Goal: Task Accomplishment & Management: Use online tool/utility

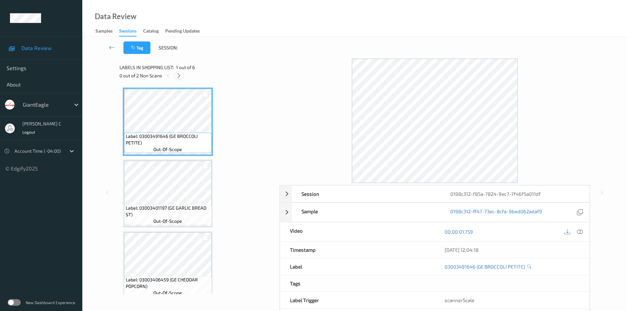
click at [179, 75] on icon at bounding box center [179, 76] width 6 height 6
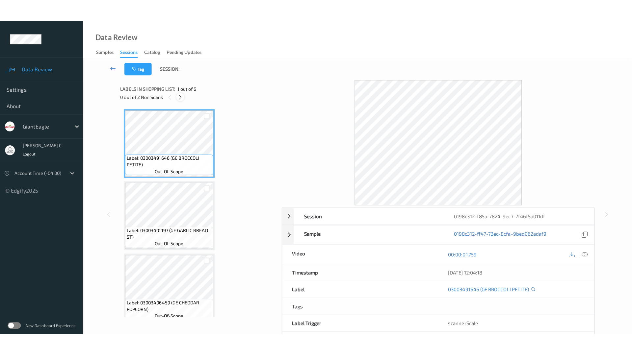
scroll to position [218, 0]
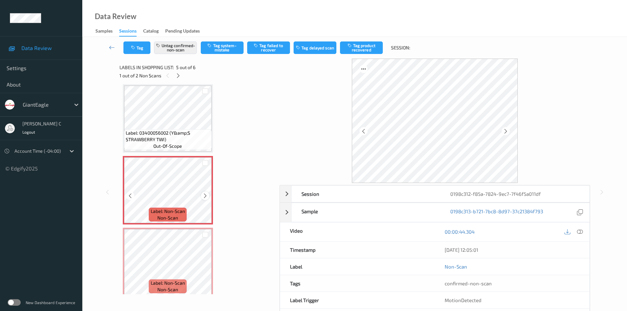
click at [206, 156] on icon at bounding box center [205, 196] width 6 height 6
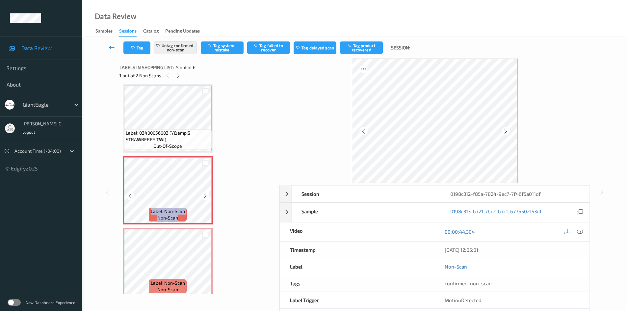
click at [206, 156] on icon at bounding box center [205, 196] width 6 height 6
click at [207, 156] on icon at bounding box center [205, 196] width 6 height 6
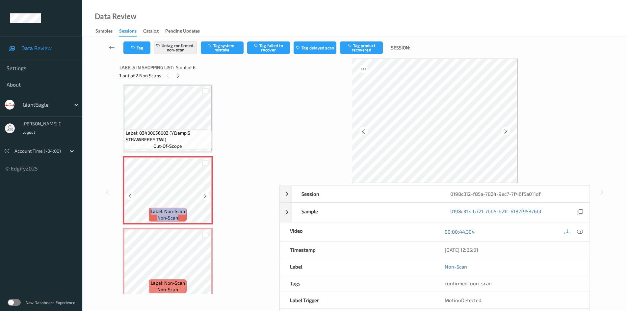
click at [207, 156] on icon at bounding box center [205, 196] width 6 height 6
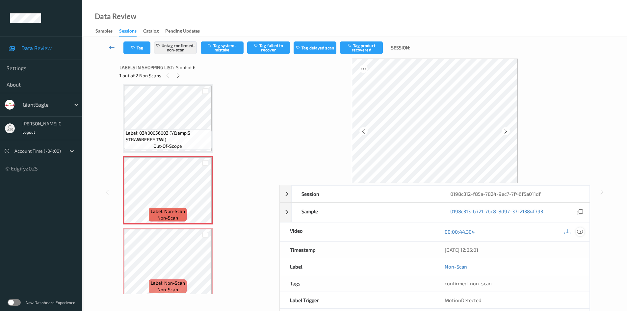
click at [333, 156] on icon at bounding box center [580, 232] width 6 height 6
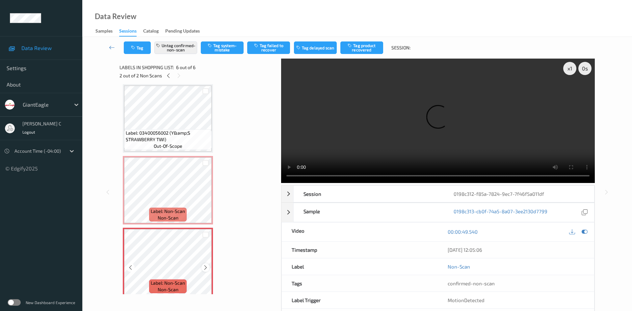
click at [202, 156] on div at bounding box center [205, 267] width 8 height 8
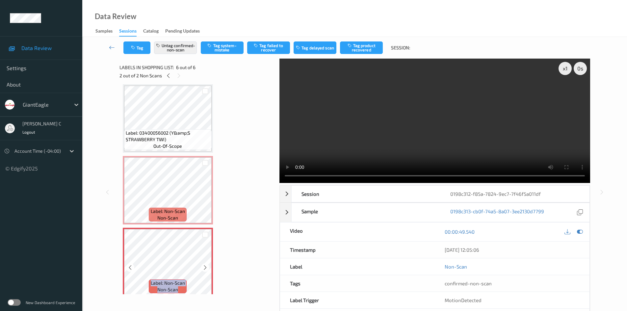
click at [202, 156] on div at bounding box center [205, 267] width 8 height 8
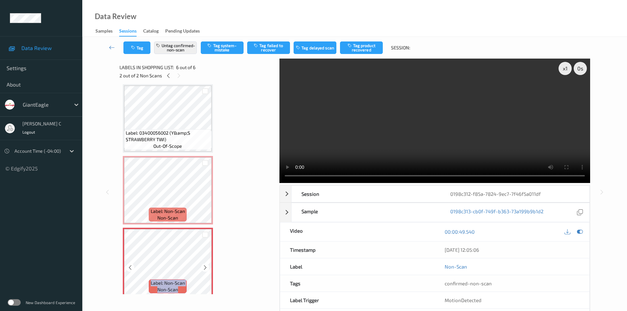
click at [202, 156] on div at bounding box center [205, 267] width 8 height 8
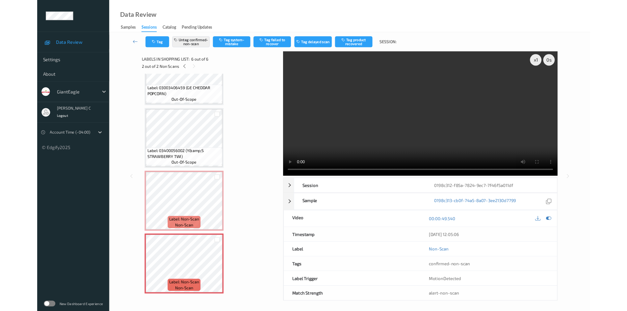
scroll to position [179, 0]
